Goal: Task Accomplishment & Management: Complete application form

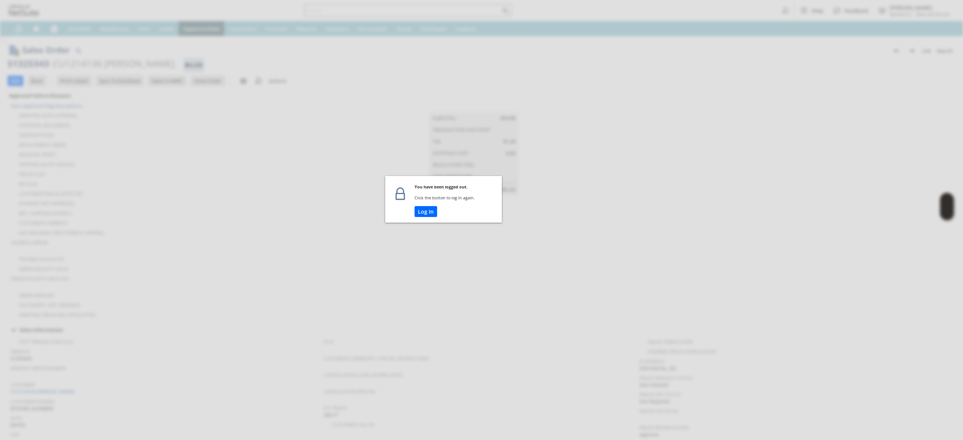
scroll to position [103, 0]
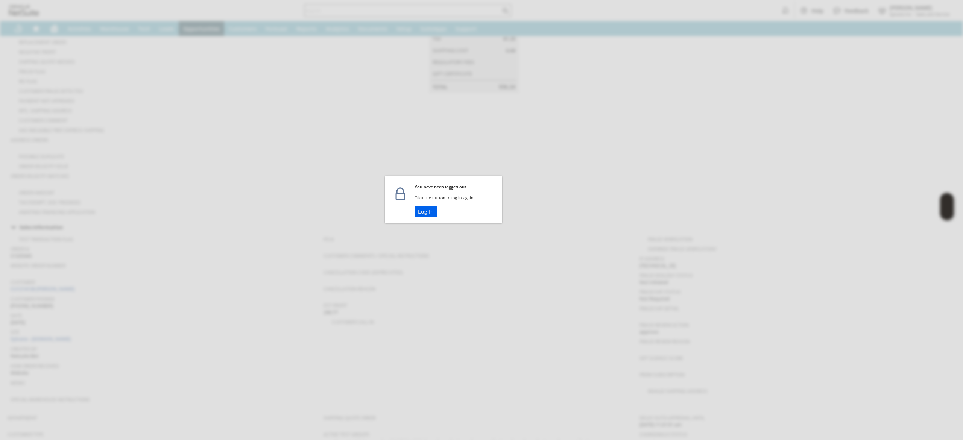
click at [428, 211] on button "Log In" at bounding box center [426, 211] width 23 height 11
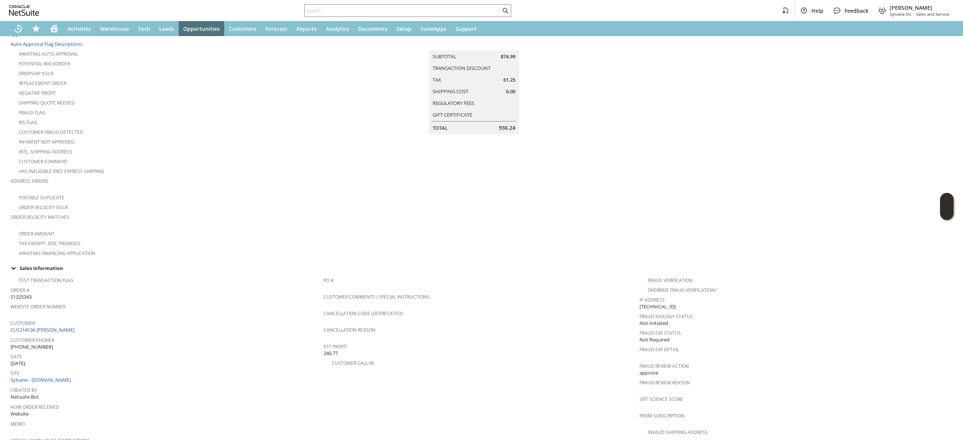
scroll to position [61, 0]
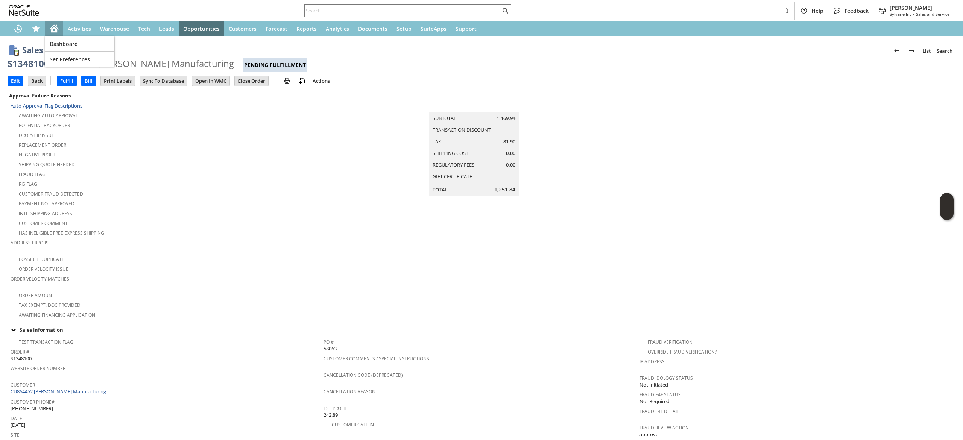
click at [50, 28] on icon "Home" at bounding box center [54, 28] width 9 height 9
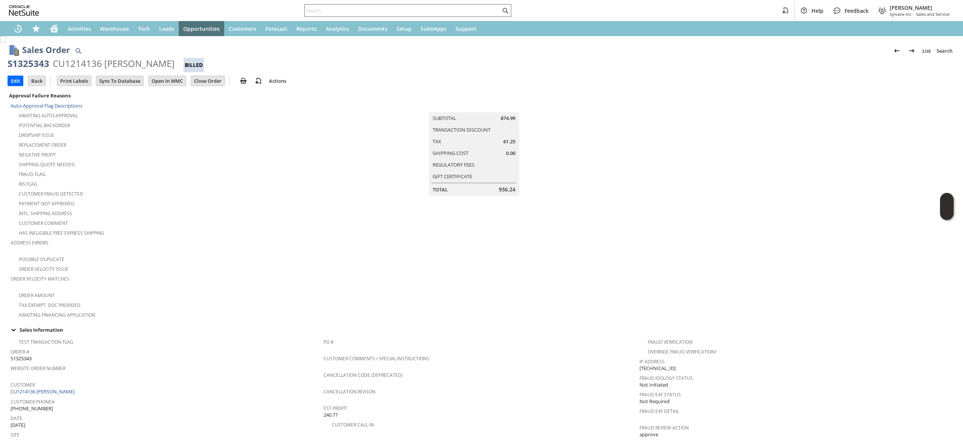
click at [380, 14] on input "text" at bounding box center [403, 10] width 196 height 9
paste input "8132053334"
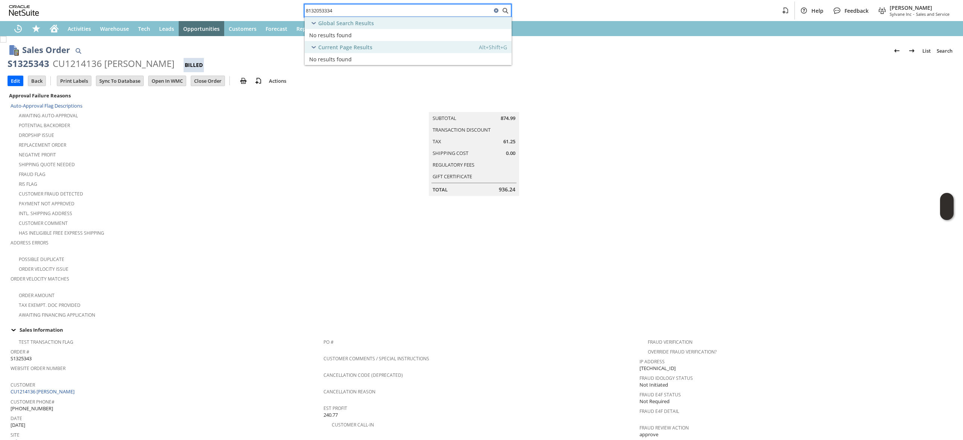
type input "8132053334"
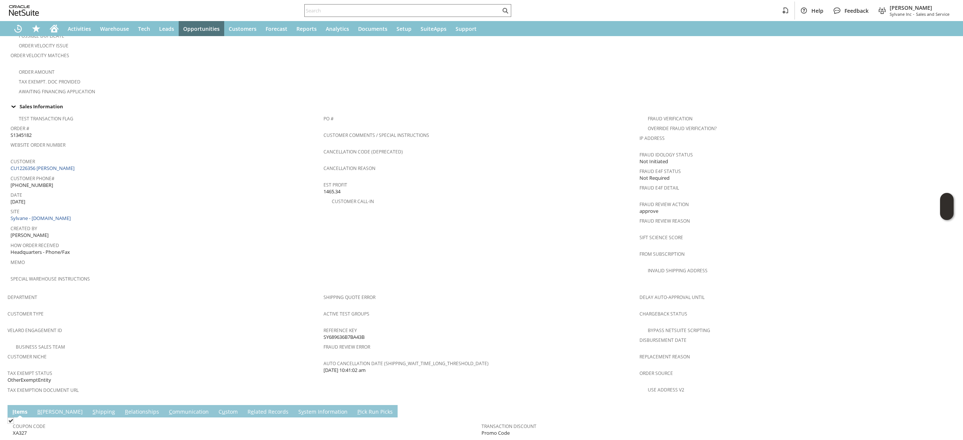
scroll to position [366, 0]
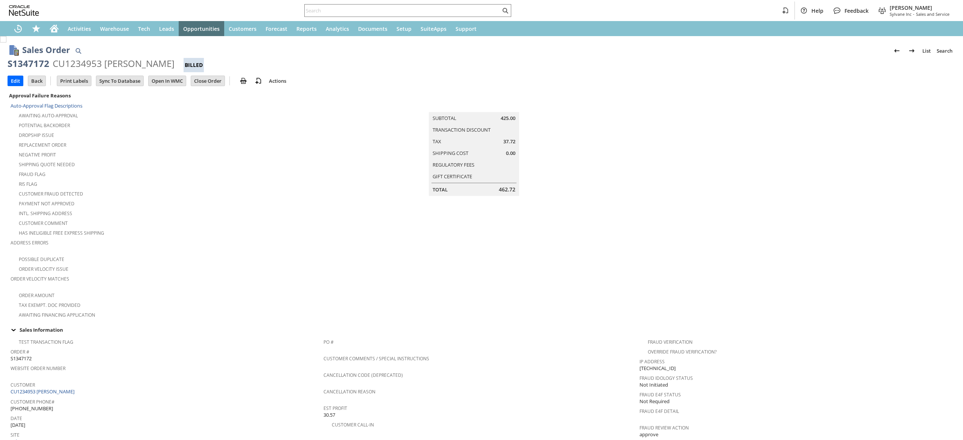
scroll to position [350, 0]
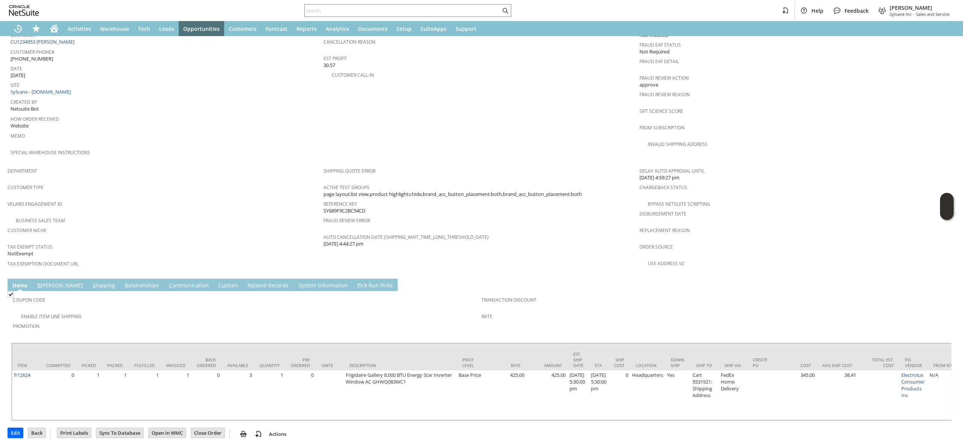
click at [167, 282] on link "C ommunication" at bounding box center [189, 286] width 44 height 8
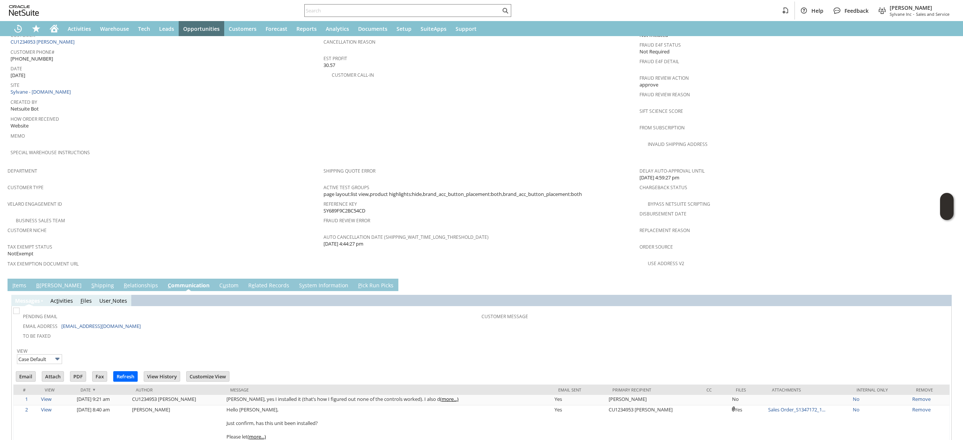
scroll to position [497, 0]
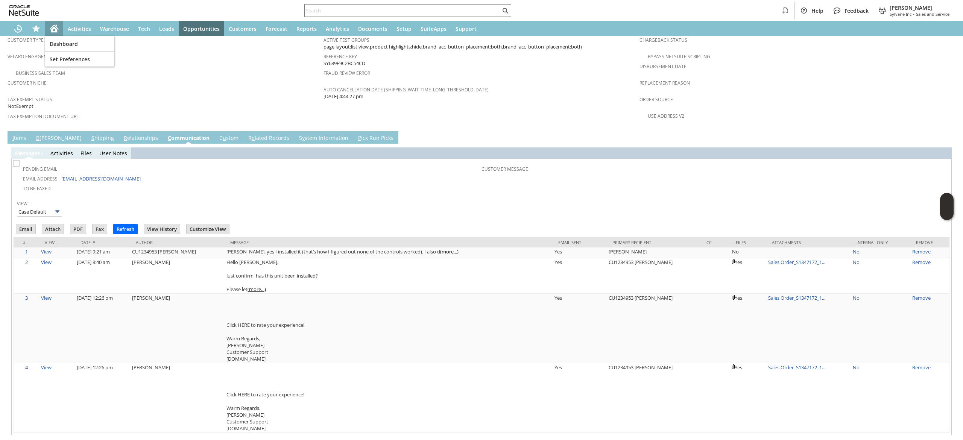
click at [55, 24] on icon "Home" at bounding box center [54, 28] width 9 height 9
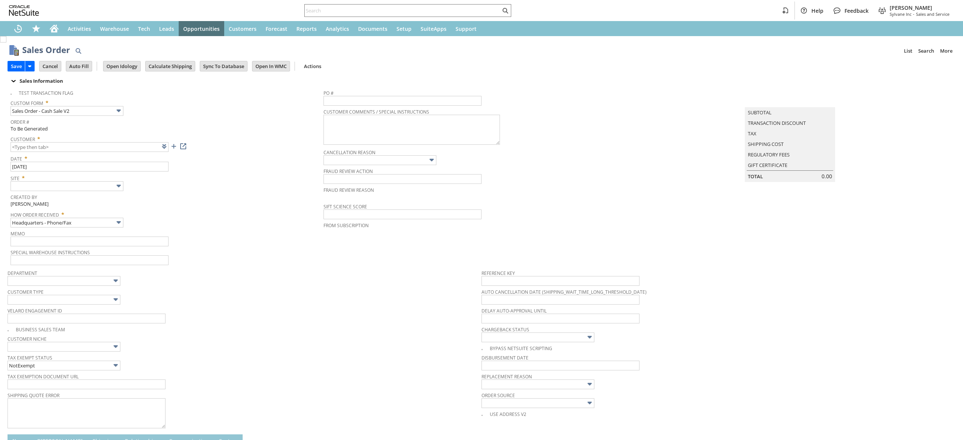
type input "Intelligent Recommendations ⁰"
type input "Add"
type input "Copy Previous"
click at [174, 147] on link at bounding box center [174, 146] width 8 height 8
click at [758, 157] on link "Regulatory Fees" at bounding box center [766, 155] width 42 height 7
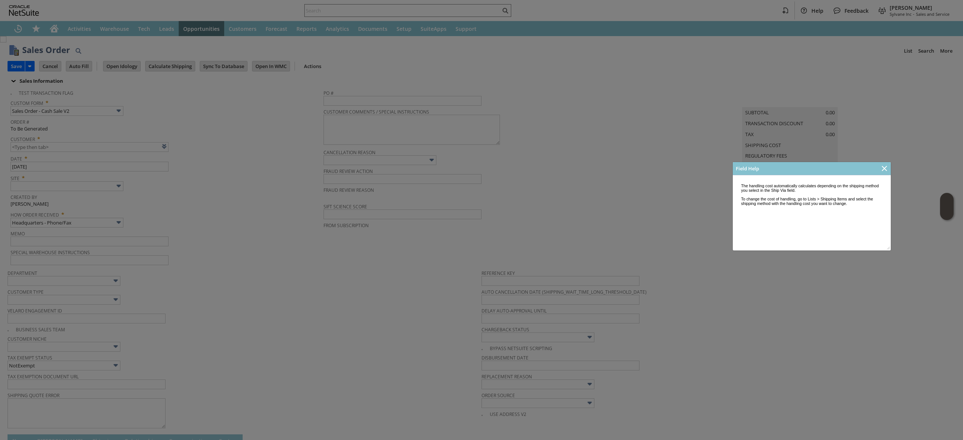
click at [753, 360] on div at bounding box center [481, 220] width 963 height 440
click at [885, 168] on icon "Close" at bounding box center [884, 168] width 5 height 5
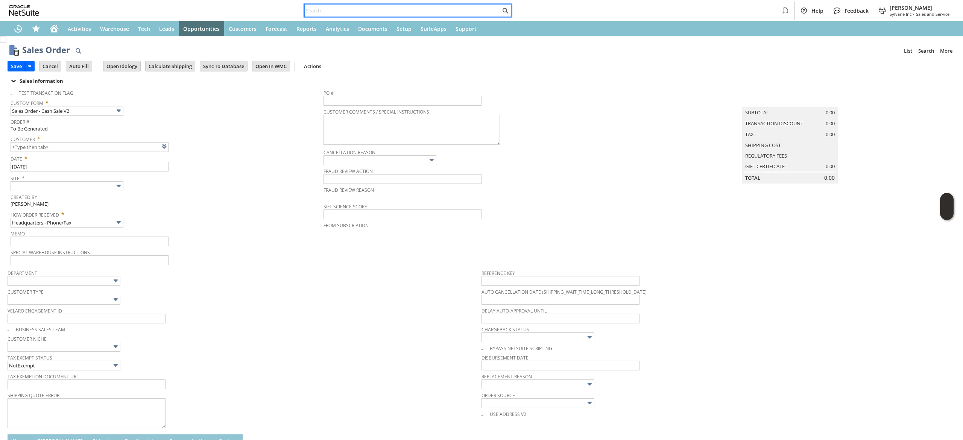
click at [459, 9] on input "text" at bounding box center [403, 10] width 196 height 9
paste input "9703661840"
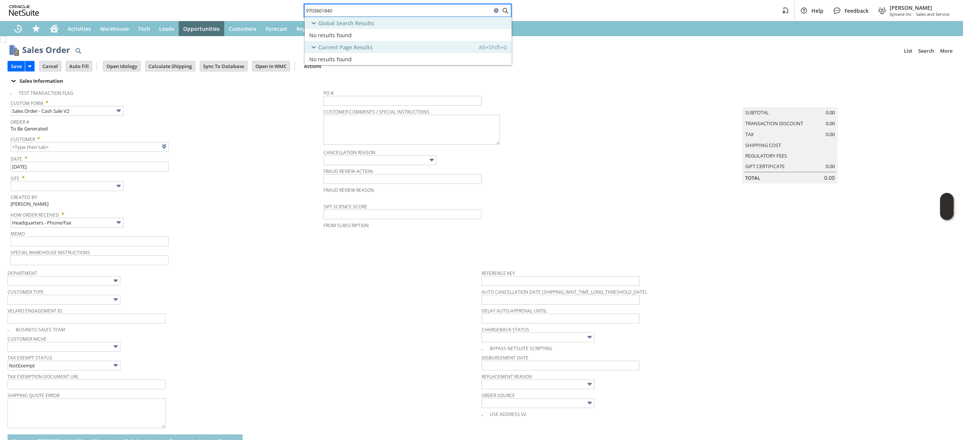
type input "9703661840"
